Goal: Navigation & Orientation: Find specific page/section

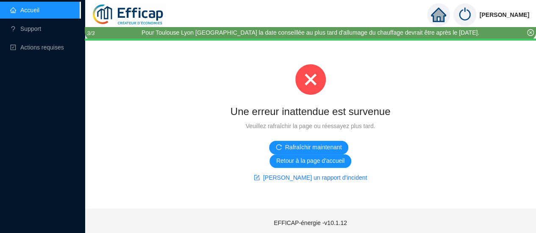
click at [138, 11] on img at bounding box center [129, 15] width 74 height 30
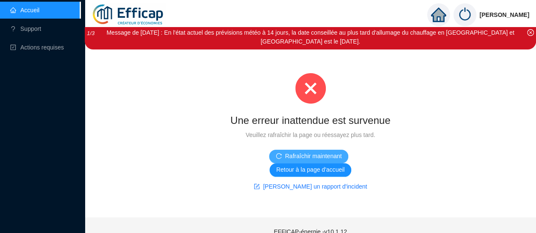
click at [323, 155] on span "Rafraîchir maintenant" at bounding box center [313, 156] width 57 height 9
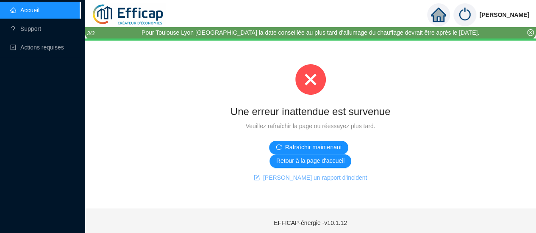
click at [337, 183] on span "[PERSON_NAME] un rapport d'incident" at bounding box center [315, 178] width 104 height 9
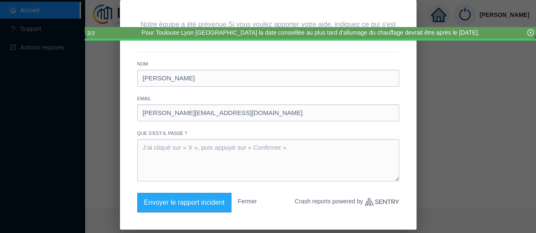
click at [255, 197] on button "Fermer" at bounding box center [247, 201] width 19 height 17
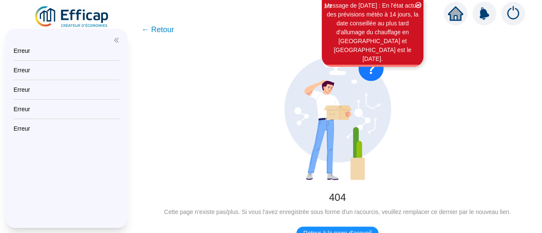
click at [82, 18] on img at bounding box center [72, 17] width 77 height 24
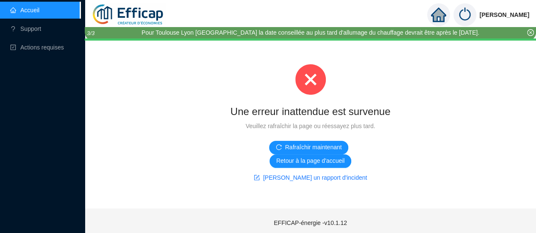
click at [123, 14] on img at bounding box center [129, 15] width 74 height 30
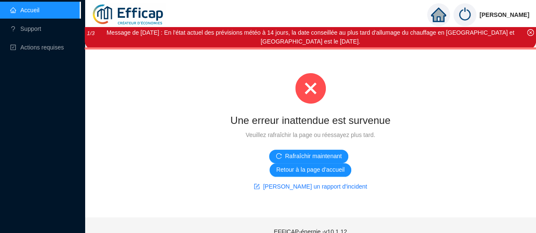
click at [39, 10] on link "Accueil" at bounding box center [24, 10] width 29 height 7
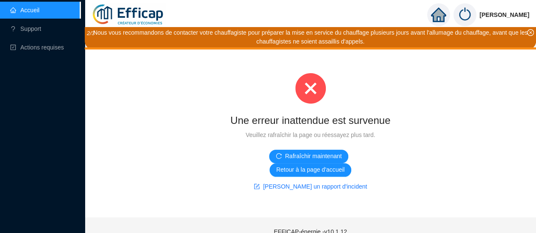
click at [476, 17] on img at bounding box center [464, 14] width 23 height 23
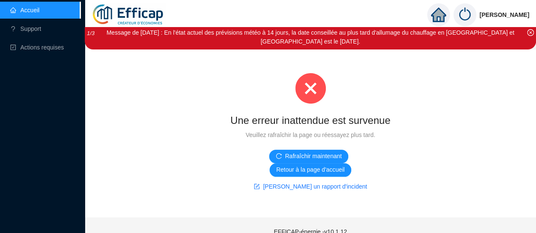
click at [475, 14] on img at bounding box center [464, 14] width 23 height 23
